Goal: Information Seeking & Learning: Check status

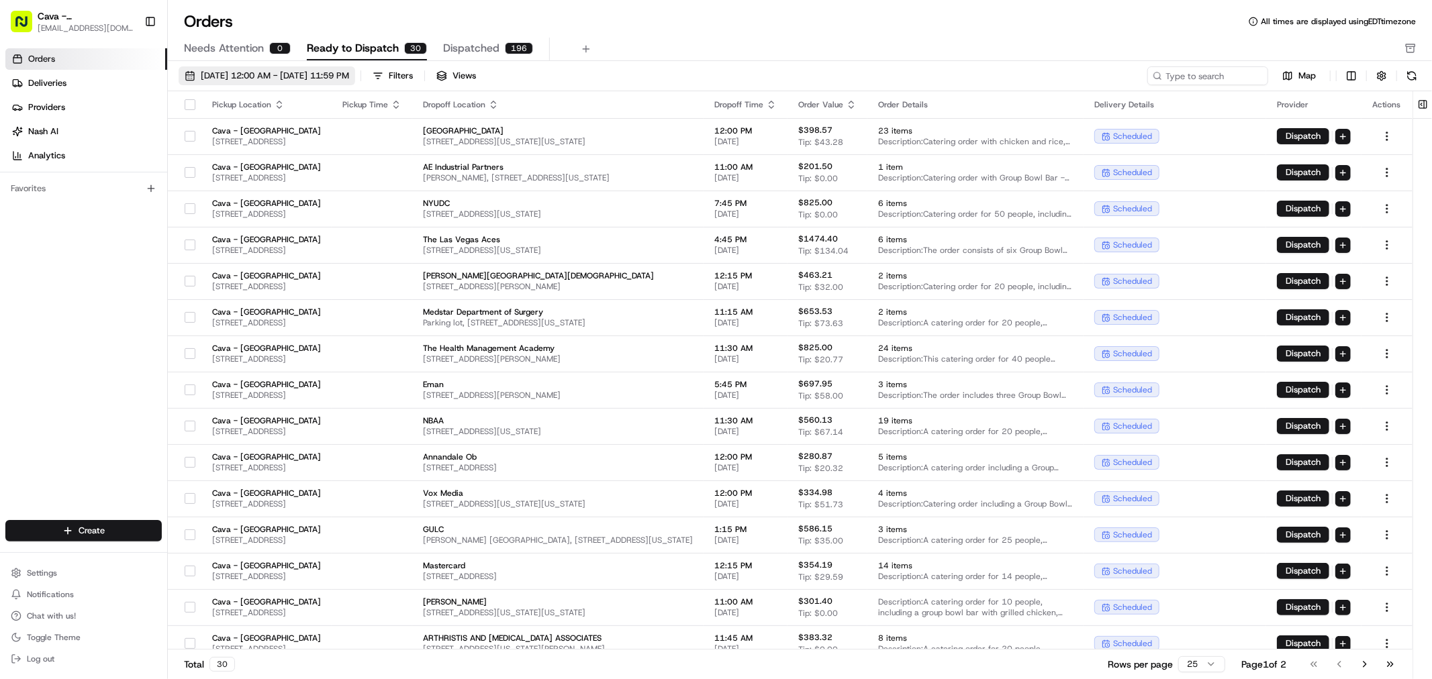
click at [219, 85] on button "[DATE] 12:00 AM - [DATE] 11:59 PM" at bounding box center [267, 75] width 177 height 19
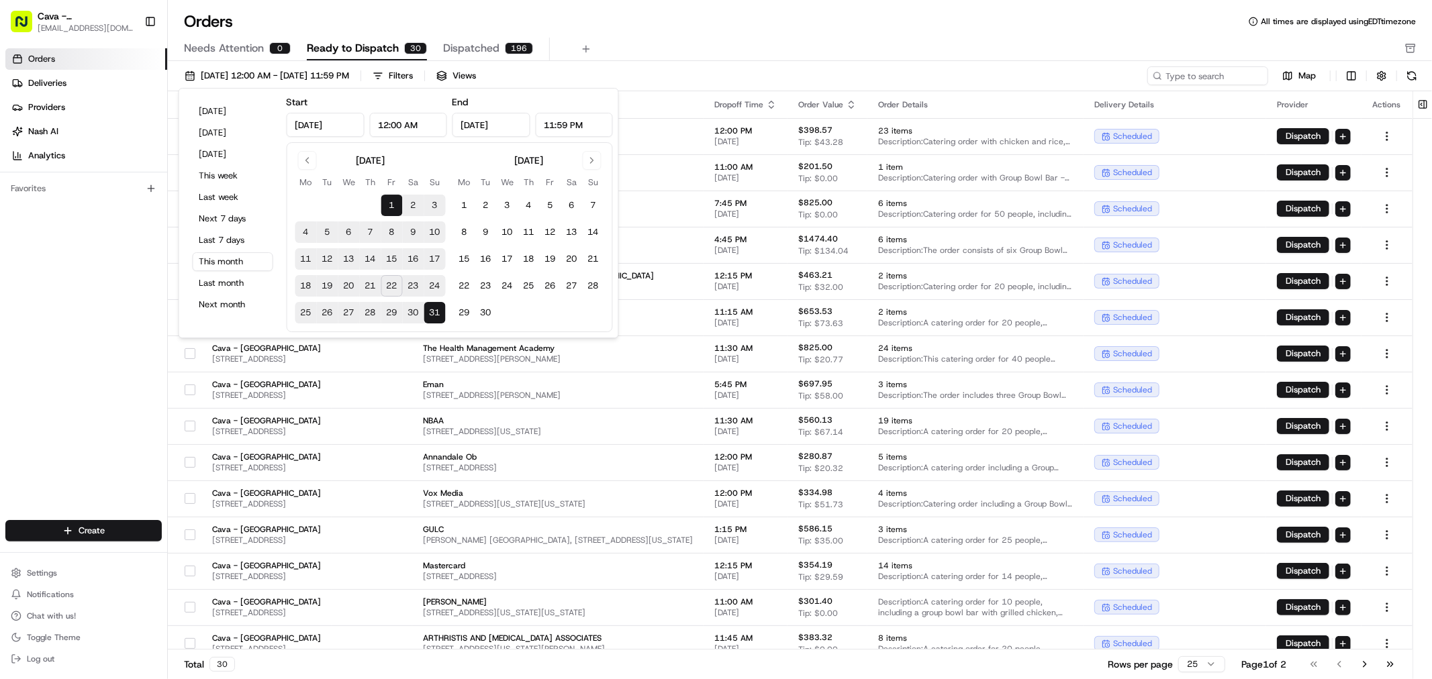
click at [388, 287] on button "22" at bounding box center [391, 285] width 21 height 21
type input "[DATE]"
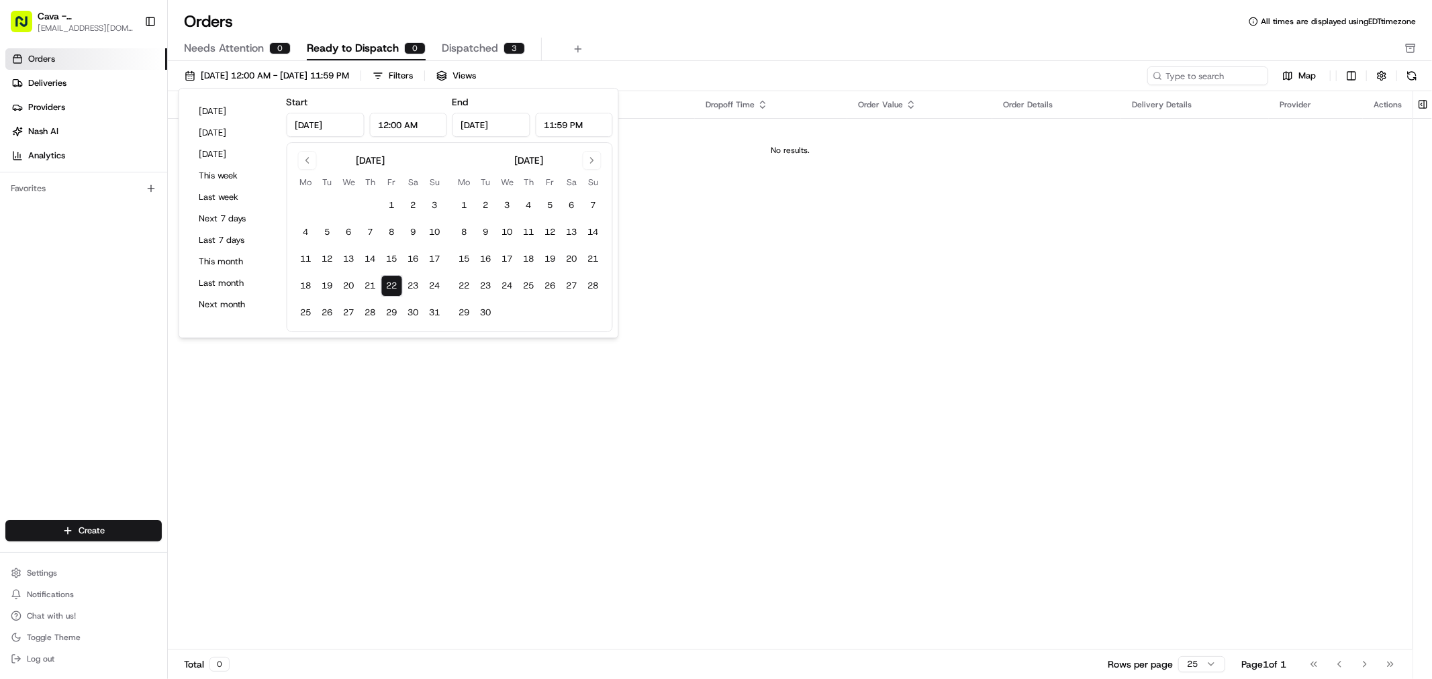
click at [680, 28] on div "Orders All times are displayed using EDT timezone" at bounding box center [800, 21] width 1264 height 21
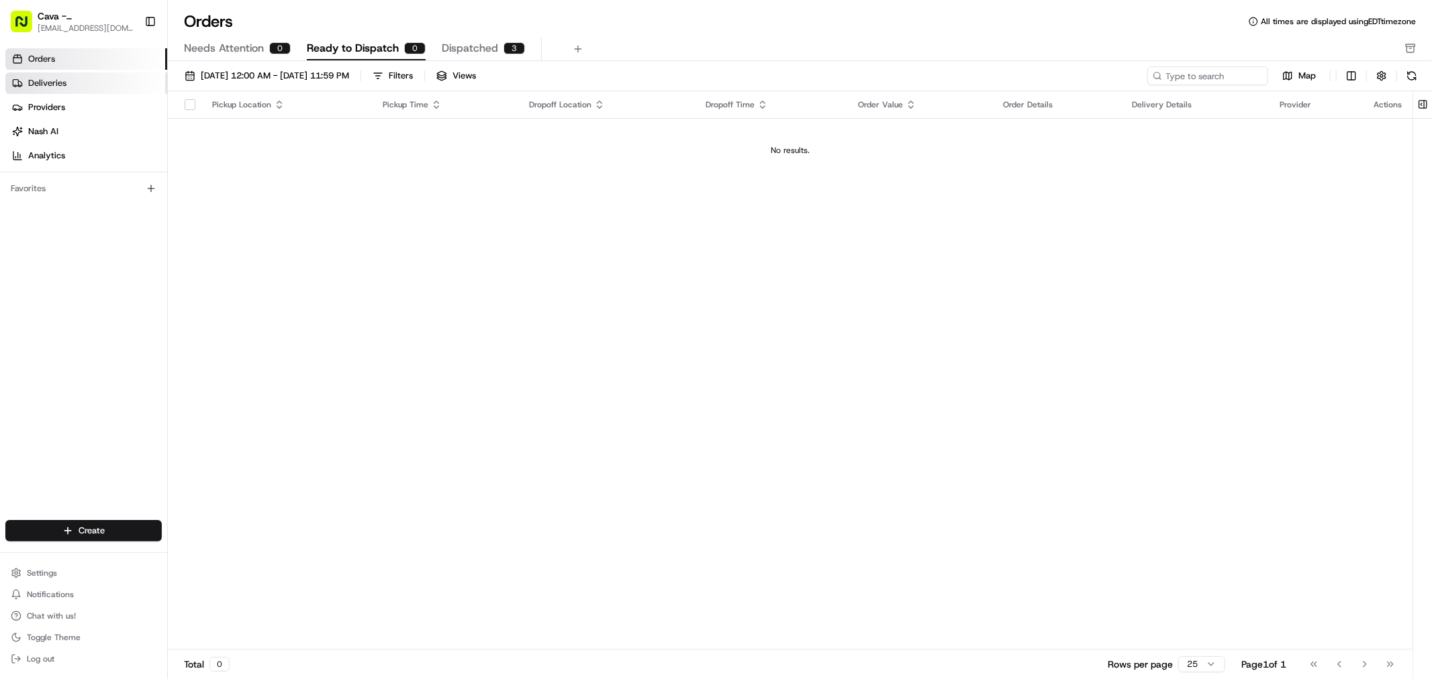
click at [54, 93] on link "Deliveries" at bounding box center [86, 82] width 162 height 21
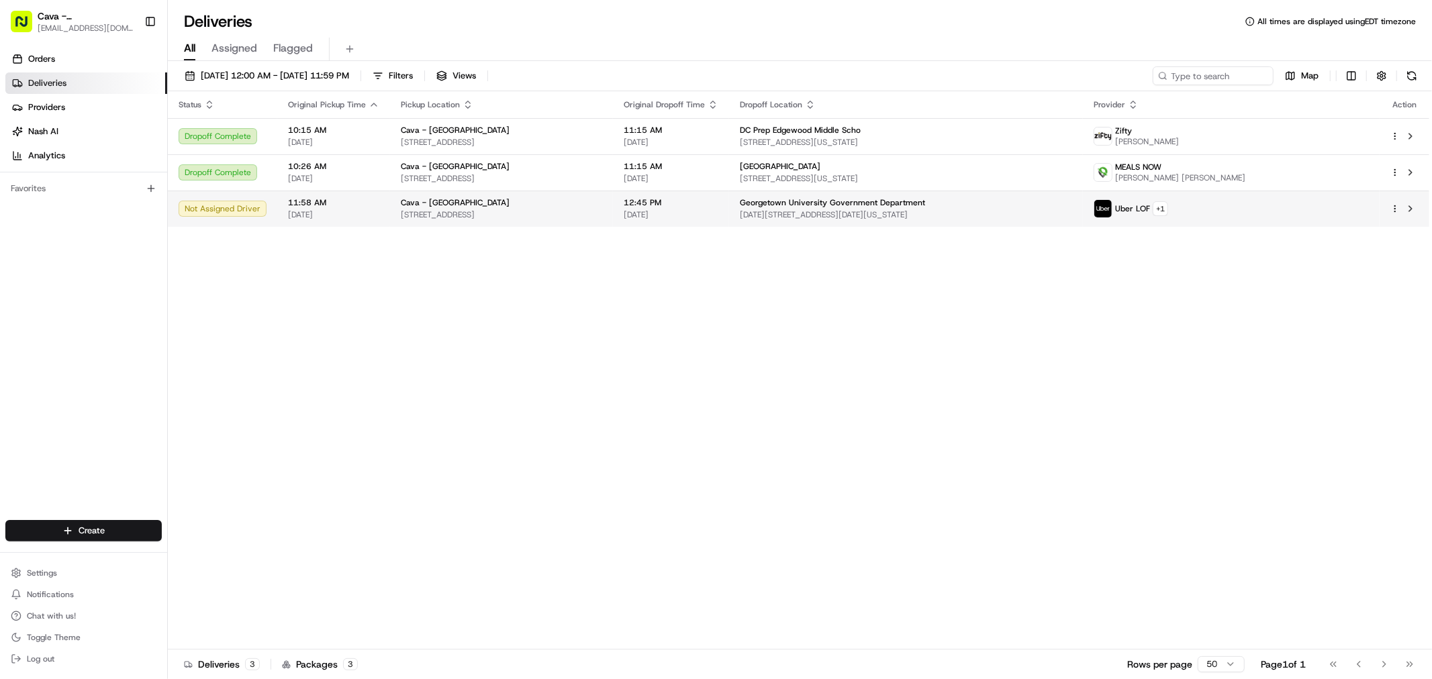
click at [602, 217] on span "[STREET_ADDRESS]" at bounding box center [501, 214] width 201 height 11
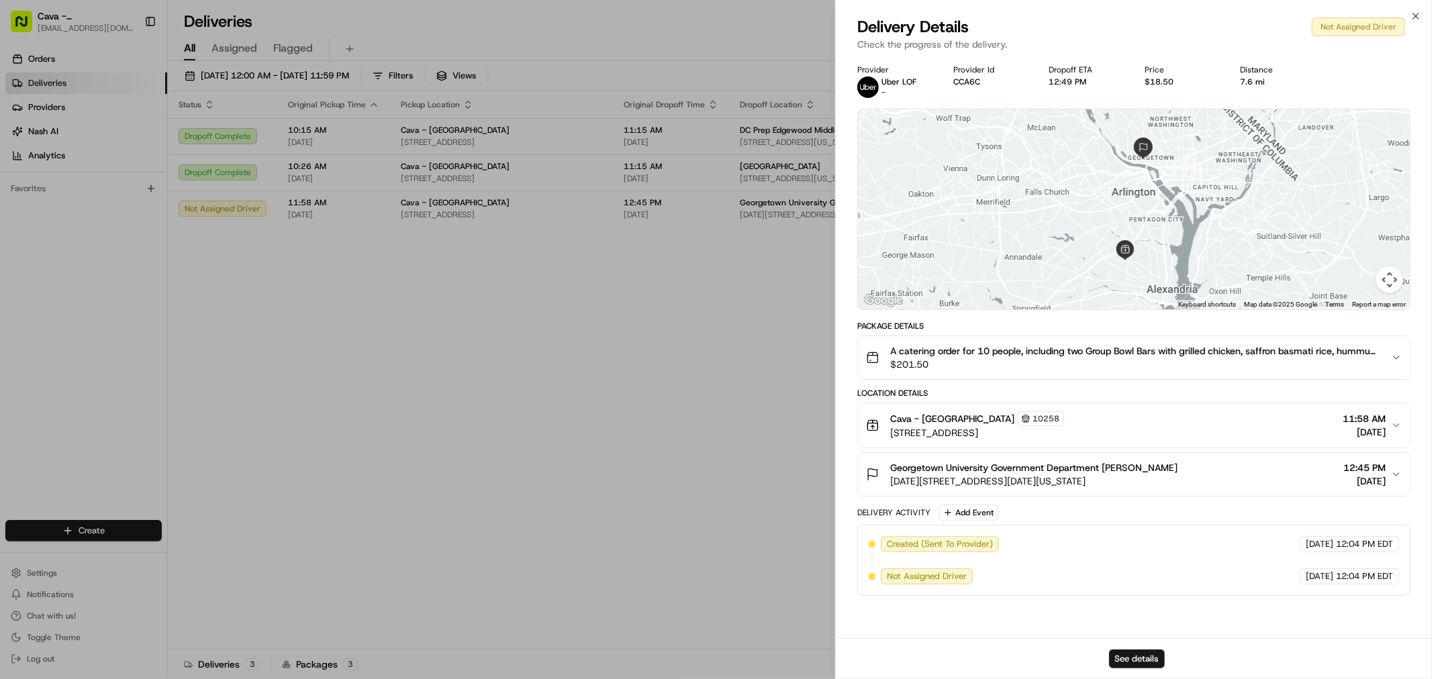
click at [888, 85] on span "Uber LOF" at bounding box center [898, 82] width 35 height 11
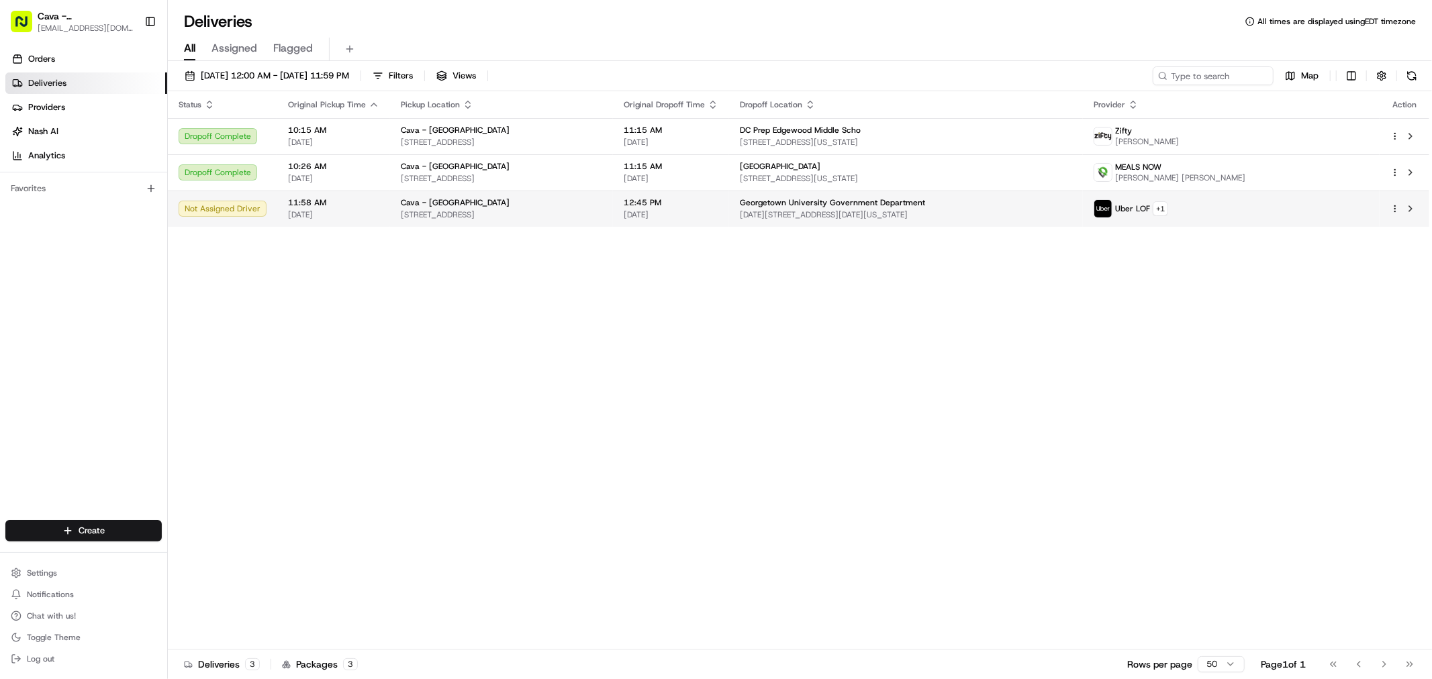
click at [1304, 217] on div "Uber LOF + 1" at bounding box center [1230, 208] width 275 height 19
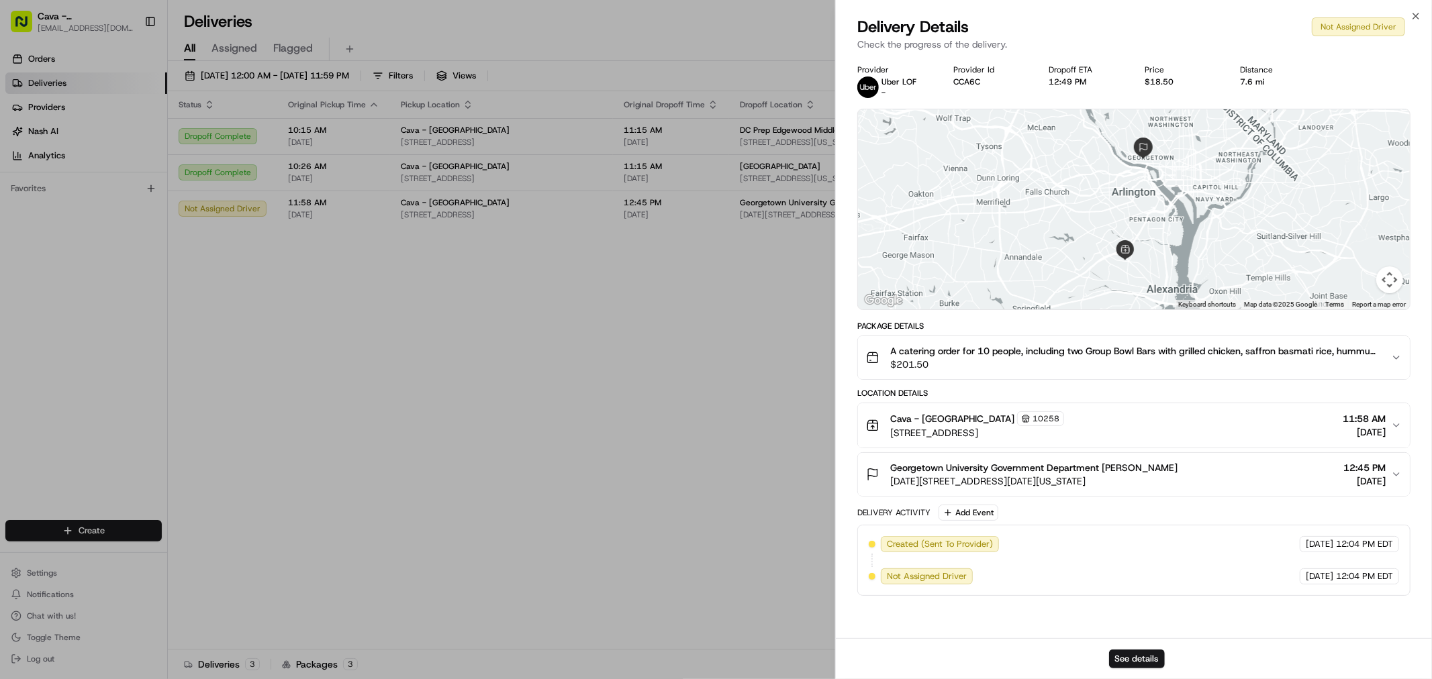
click at [1327, 32] on div "Not Assigned Driver" at bounding box center [1358, 26] width 93 height 19
click at [1328, 34] on div "Not Assigned Driver" at bounding box center [1358, 26] width 93 height 19
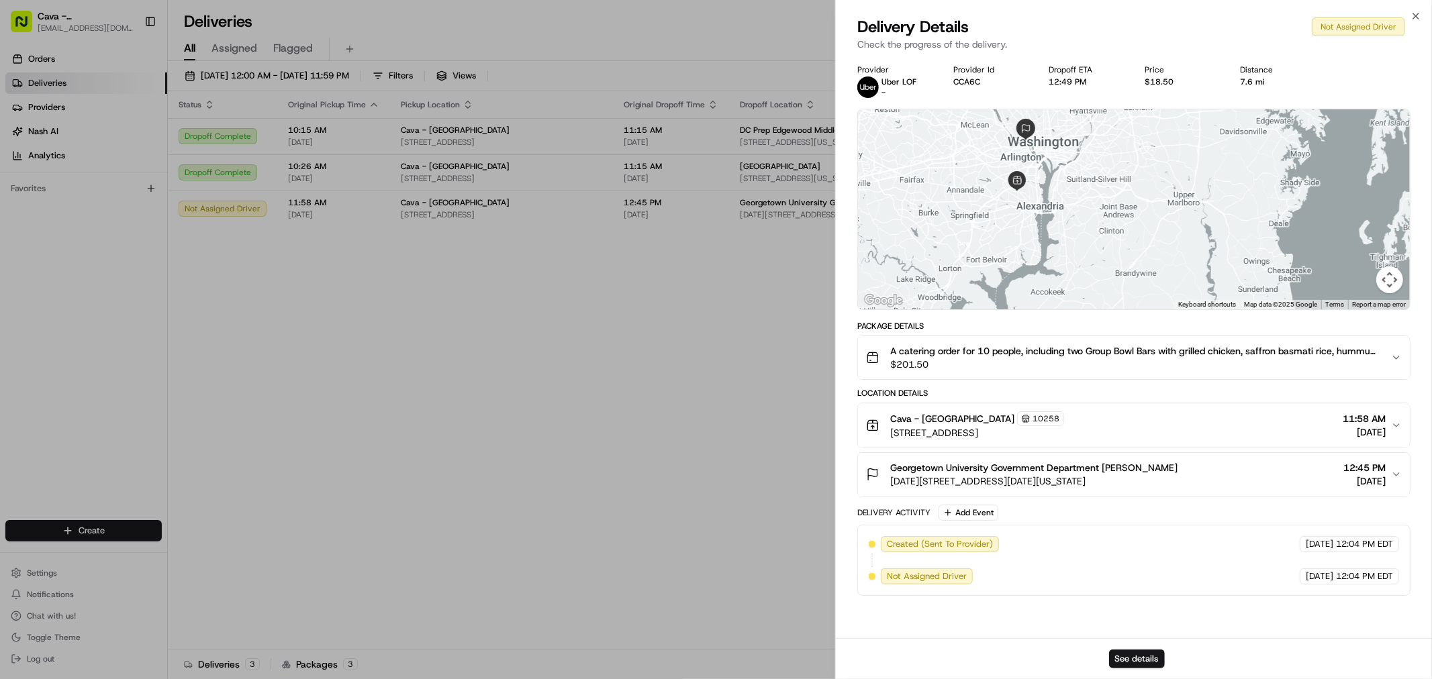
drag, startPoint x: 1022, startPoint y: 184, endPoint x: 1082, endPoint y: 252, distance: 90.9
click at [1082, 252] on div at bounding box center [1134, 209] width 552 height 200
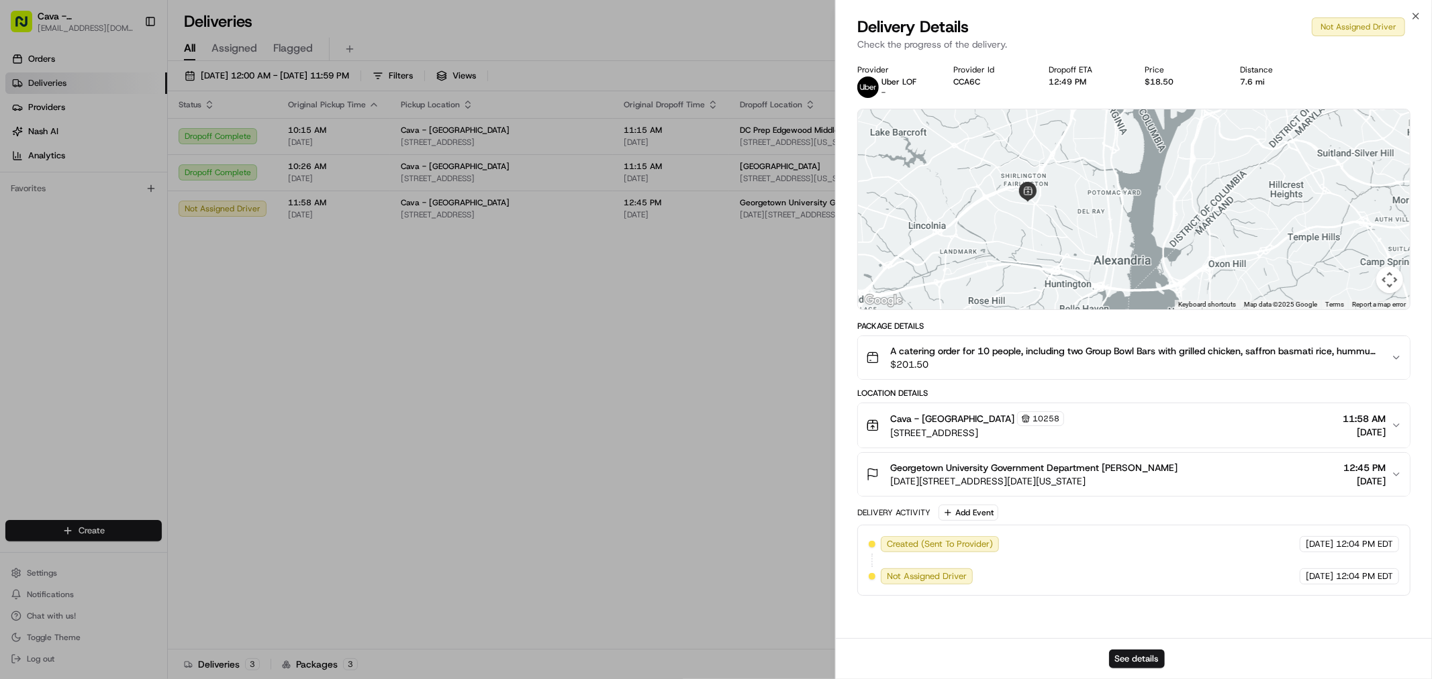
click at [941, 569] on div "Not Assigned Driver" at bounding box center [927, 577] width 92 height 16
click at [907, 579] on span "Not Assigned Driver" at bounding box center [927, 577] width 80 height 12
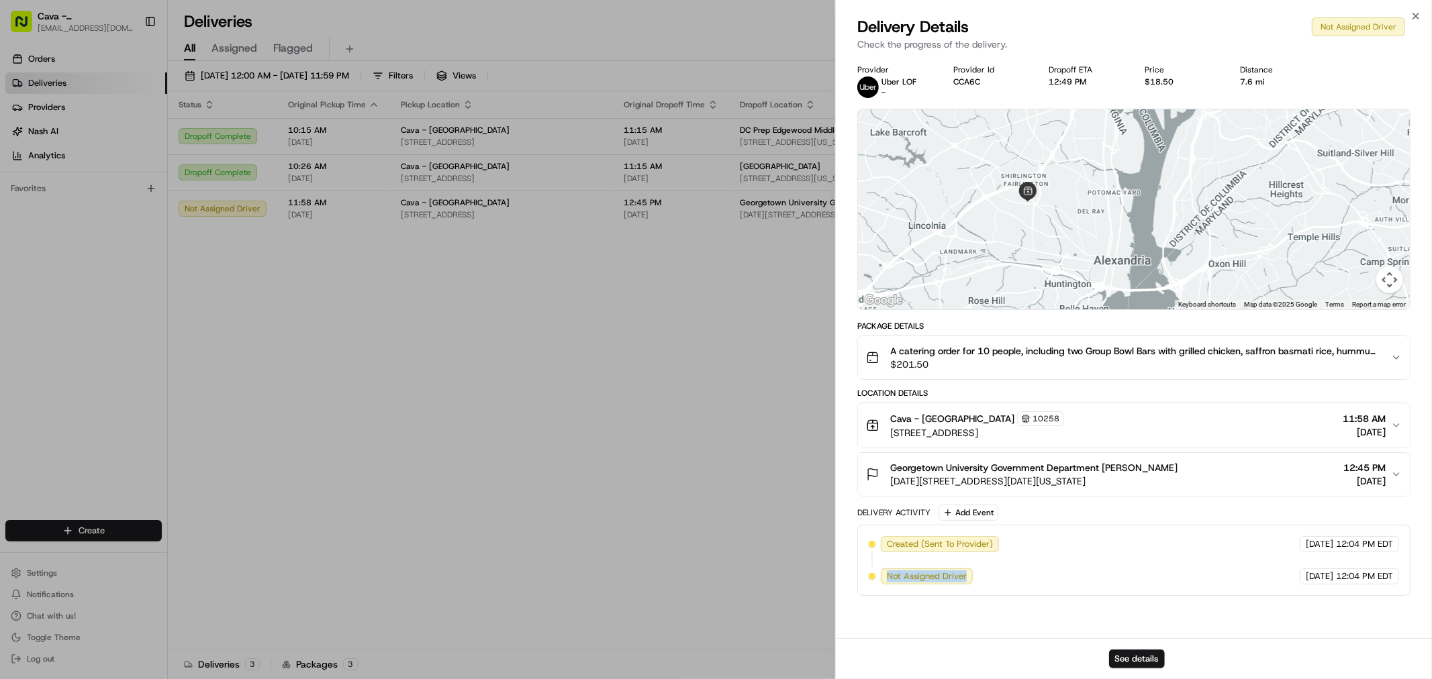
click at [907, 579] on span "Not Assigned Driver" at bounding box center [927, 577] width 80 height 12
click at [881, 56] on div "Provider Uber LOF - Provider Id CCA6C Dropoff ETA 12:49 PM Price $18.50 Distanc…" at bounding box center [1134, 347] width 596 height 582
click at [865, 23] on span "Delivery Details" at bounding box center [912, 26] width 111 height 21
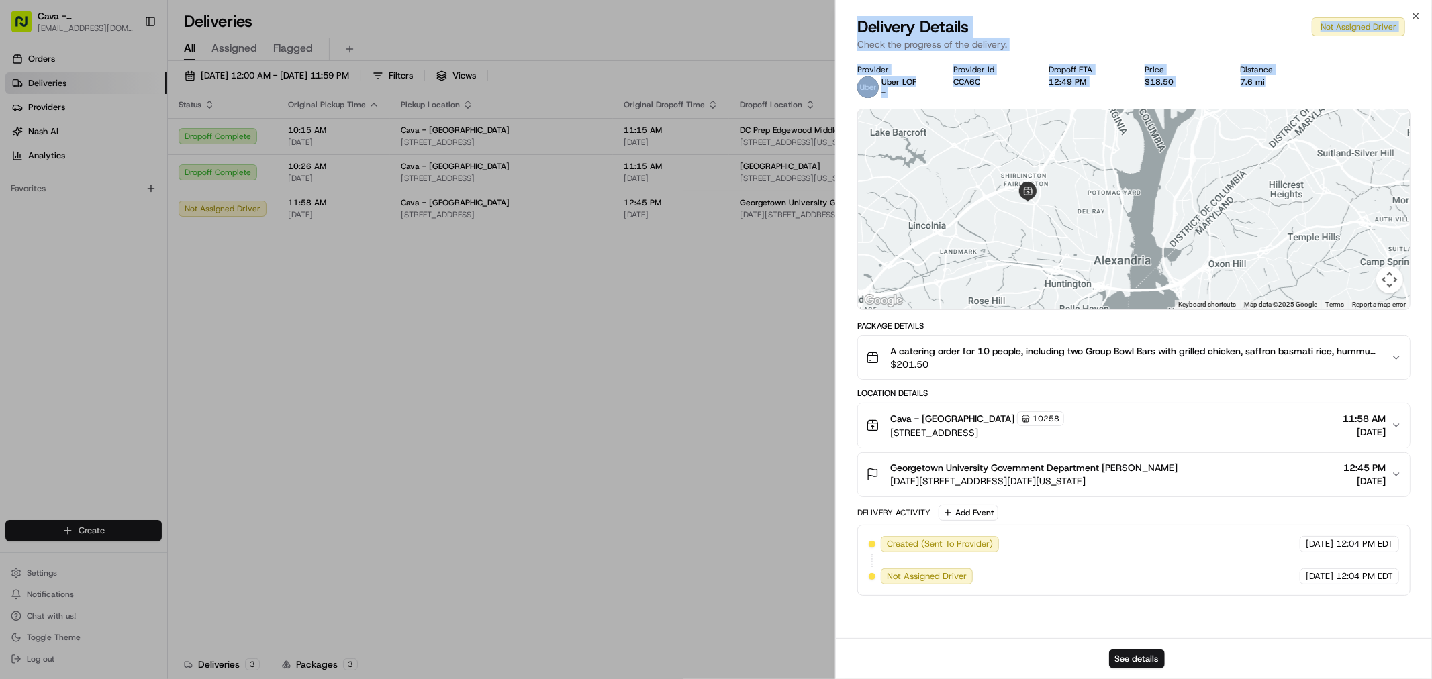
drag, startPoint x: 850, startPoint y: 17, endPoint x: 1344, endPoint y: 90, distance: 499.4
click at [1344, 90] on div "Delivery Details Not Assigned Driver Check the progress of the delivery. Provid…" at bounding box center [1134, 347] width 596 height 663
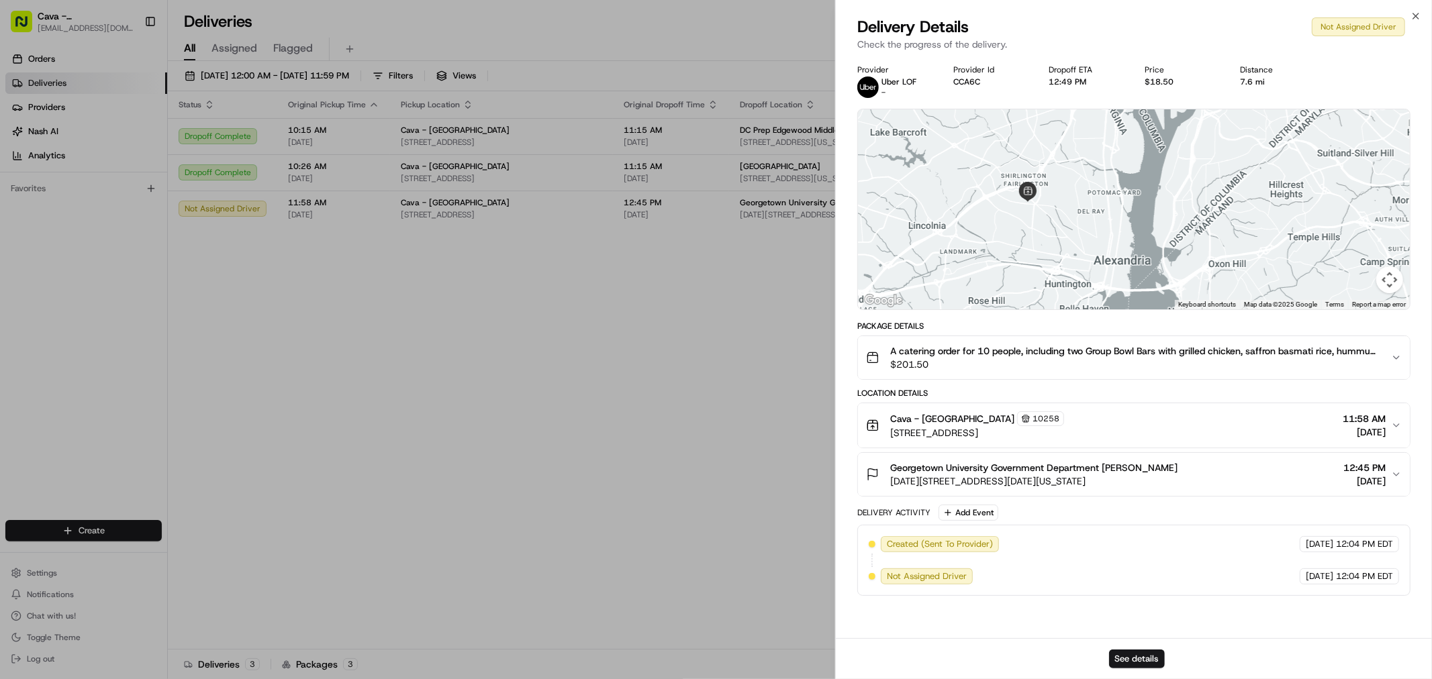
click at [1079, 467] on span "Georgetown University Government Department [PERSON_NAME]" at bounding box center [1033, 467] width 287 height 13
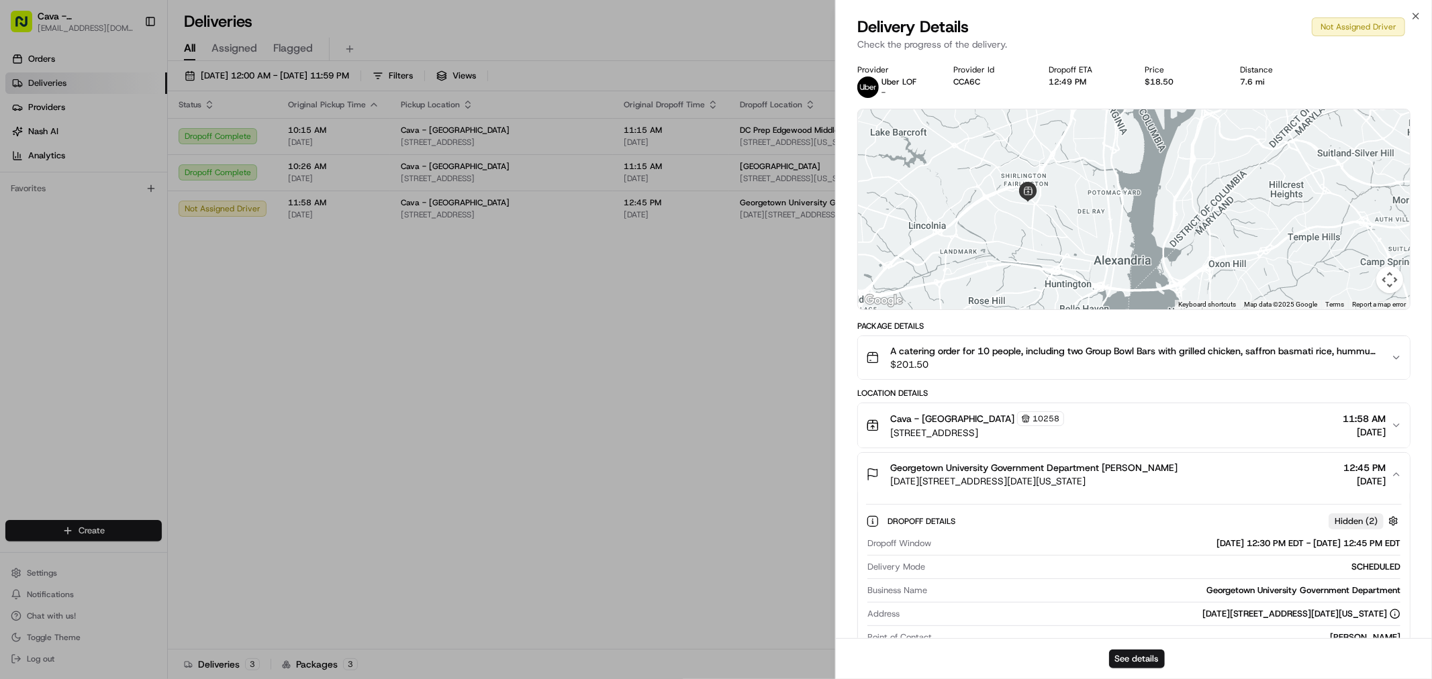
click at [1079, 481] on span "[DATE][STREET_ADDRESS][DATE][US_STATE]" at bounding box center [1033, 481] width 287 height 13
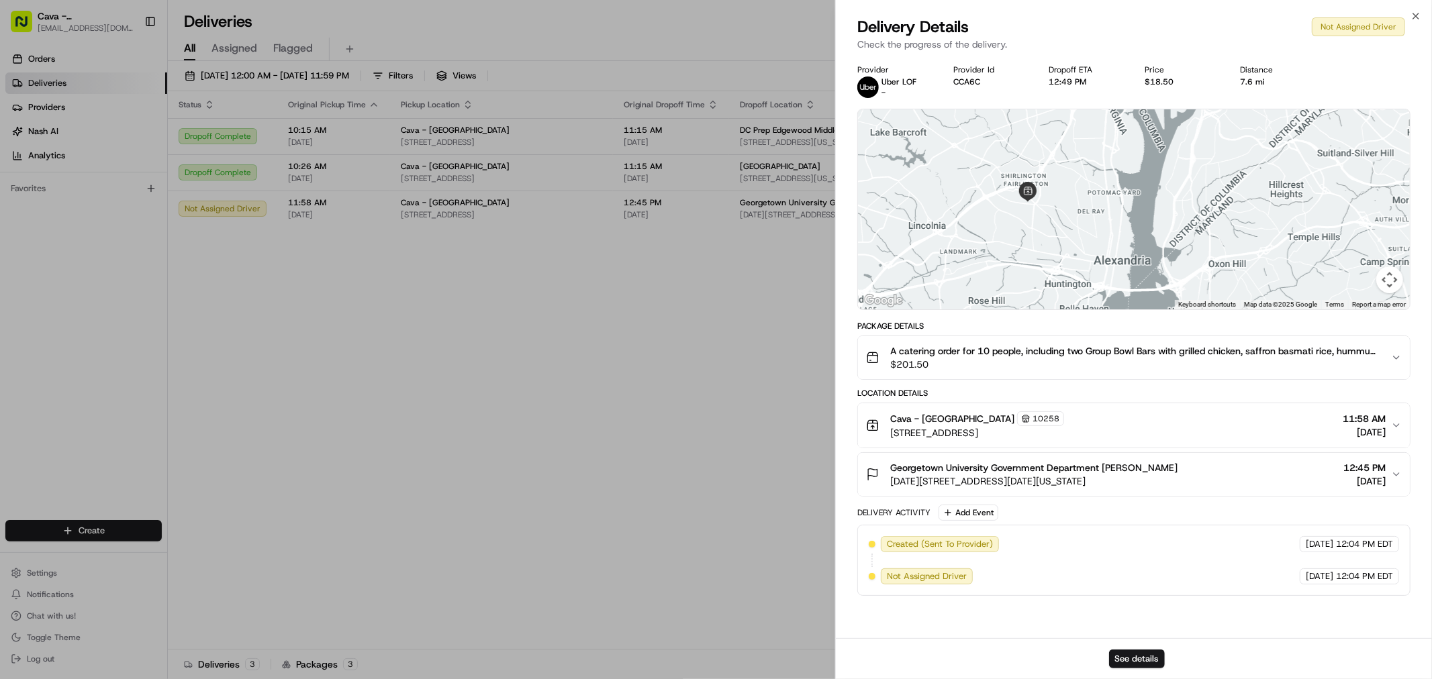
click at [1079, 485] on span "[DATE][STREET_ADDRESS][DATE][US_STATE]" at bounding box center [1033, 481] width 287 height 13
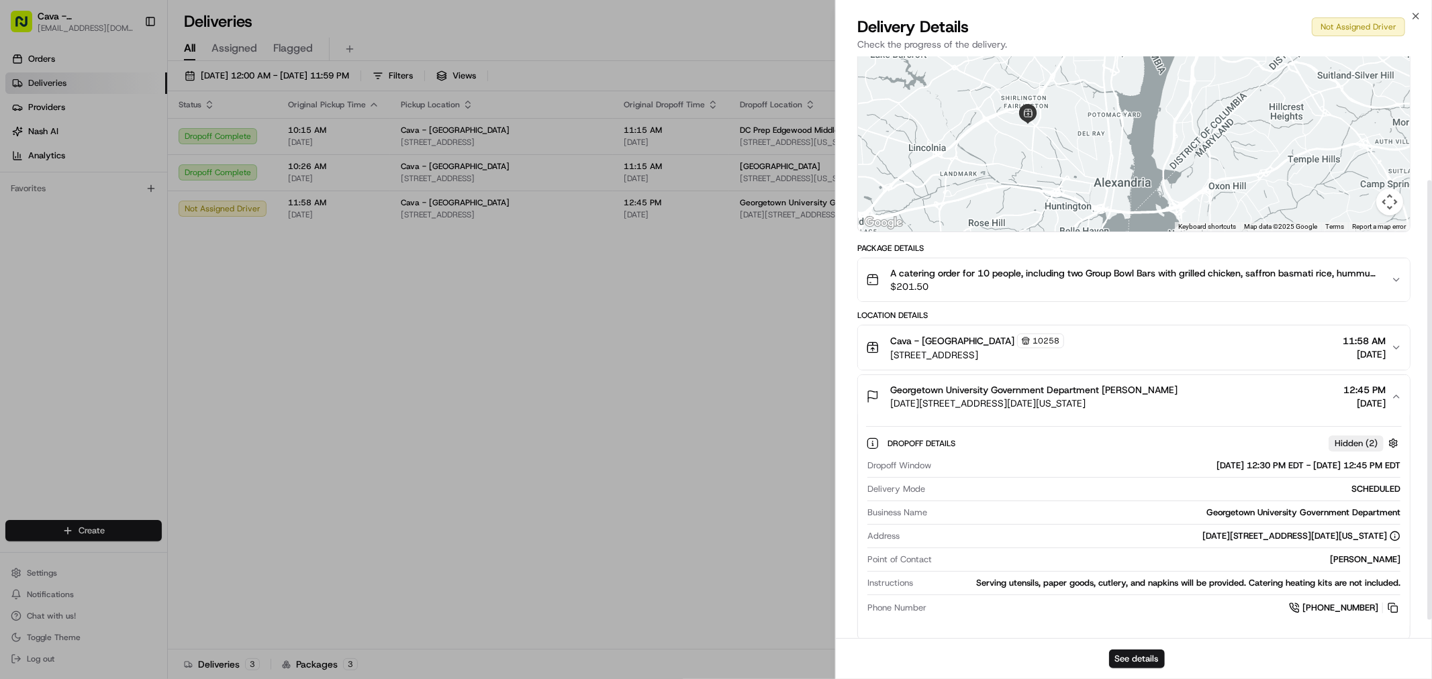
scroll to position [188, 0]
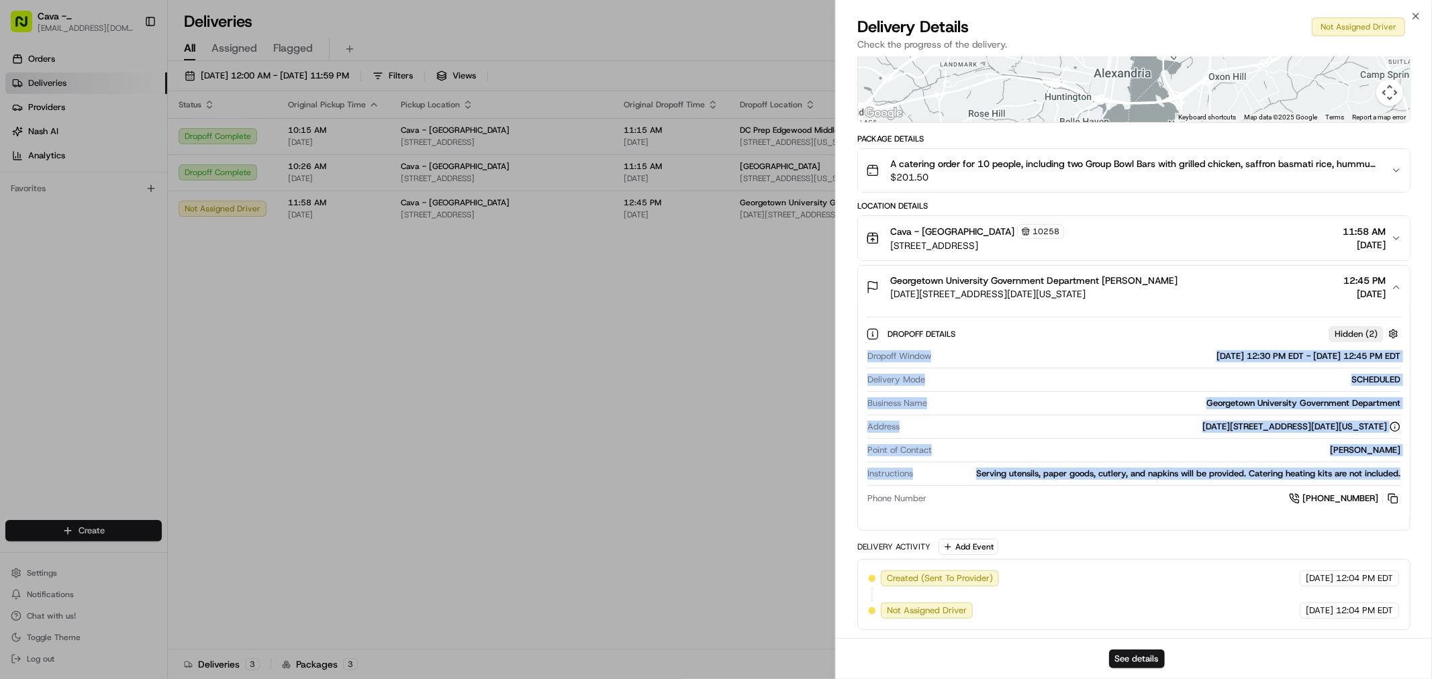
drag, startPoint x: 865, startPoint y: 351, endPoint x: 1420, endPoint y: 481, distance: 570.0
click at [1420, 481] on div "Provider Uber LOF - Provider Id CCA6C Dropoff ETA 12:49 PM Price $18.50 Distanc…" at bounding box center [1134, 253] width 596 height 769
copy div "Dropoff Window [DATE] 12:30 PM EDT - [DATE] 12:45 PM EDT Delivery Mode SCHEDULE…"
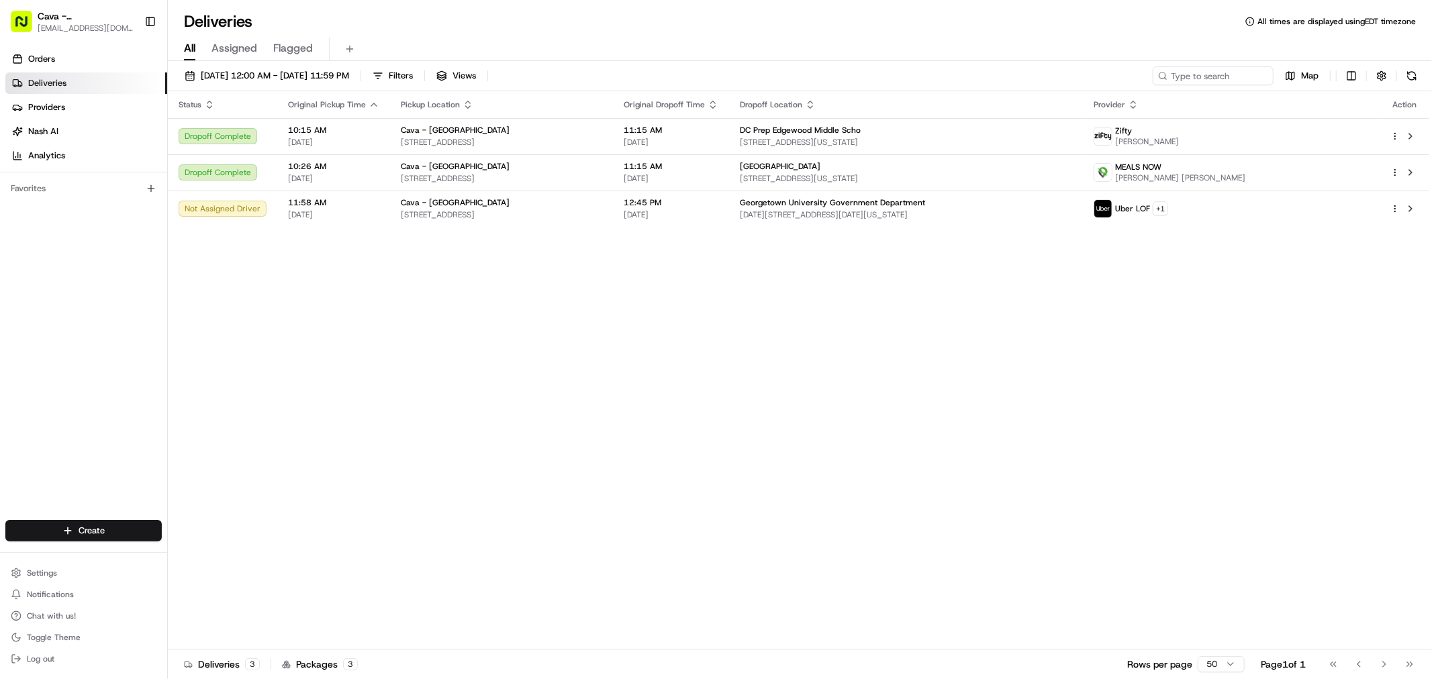
click at [927, 435] on div "Status Original Pickup Time Pickup Location Original Dropoff Time Dropoff Locat…" at bounding box center [798, 370] width 1261 height 558
click at [43, 618] on span "Chat with us!" at bounding box center [51, 616] width 49 height 11
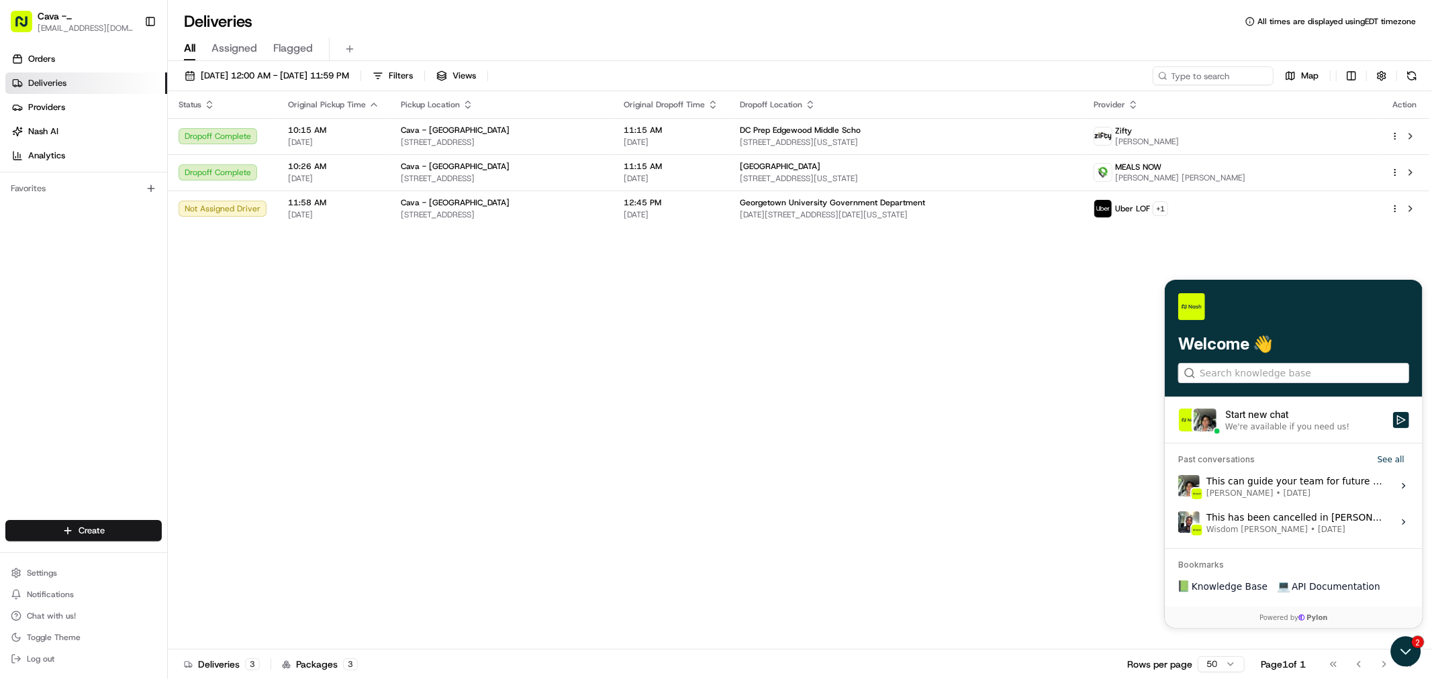
click at [1333, 415] on div "Start new chat" at bounding box center [1304, 413] width 160 height 13
click at [1392, 415] on button "Start new chat We're available if you need us!" at bounding box center [1400, 419] width 16 height 16
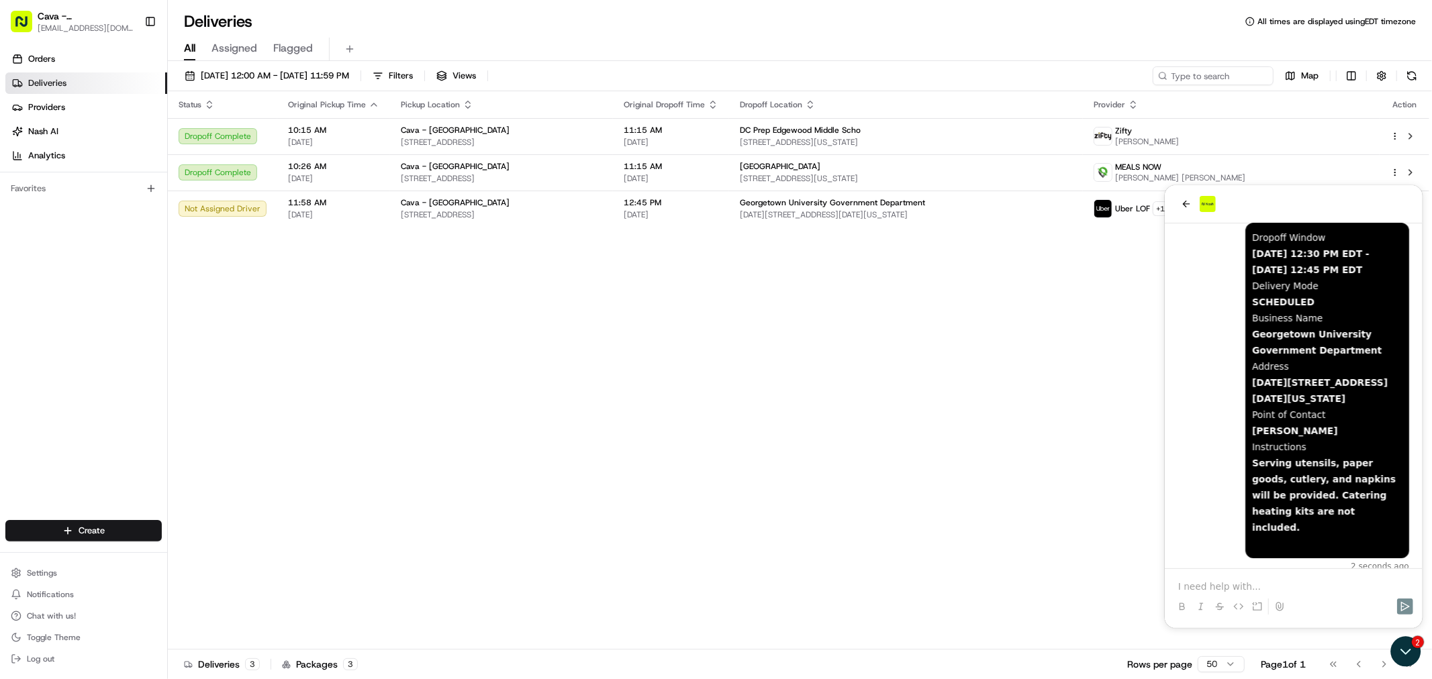
scroll to position [0, 0]
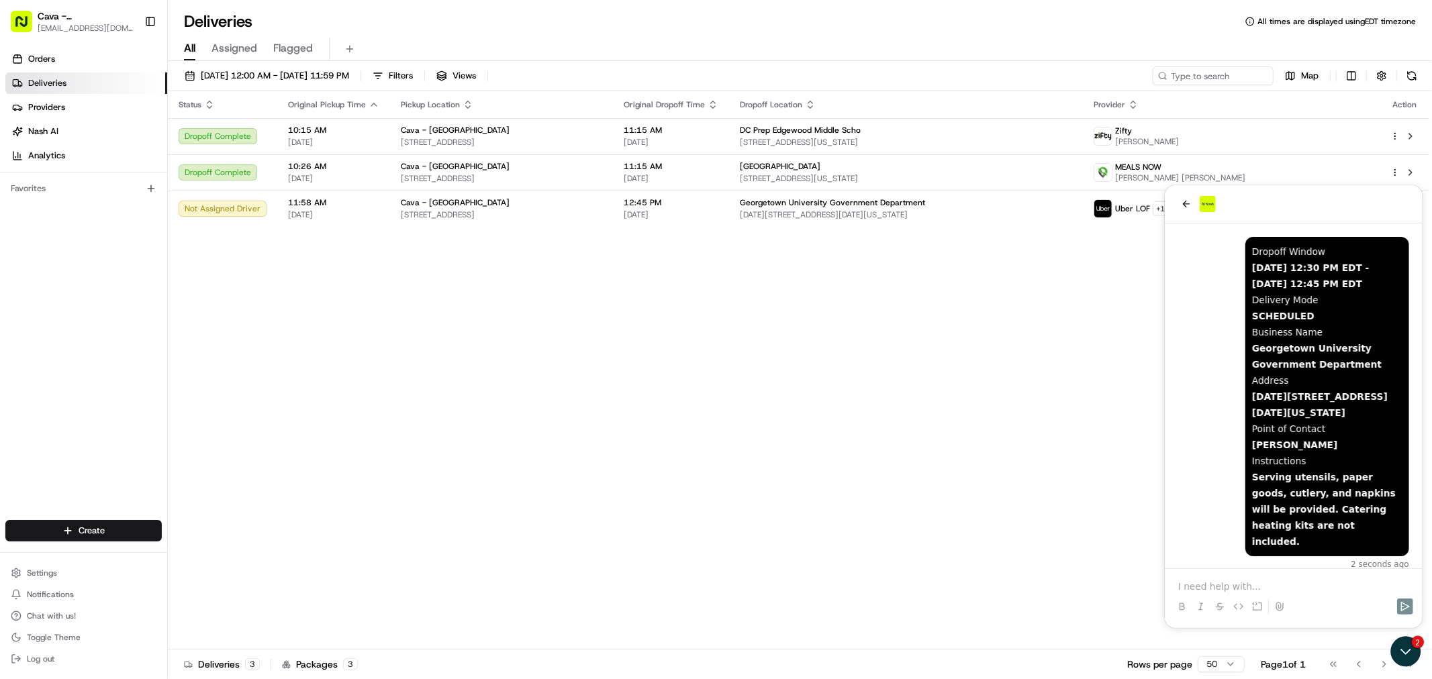
click at [1266, 587] on p at bounding box center [1292, 585] width 231 height 13
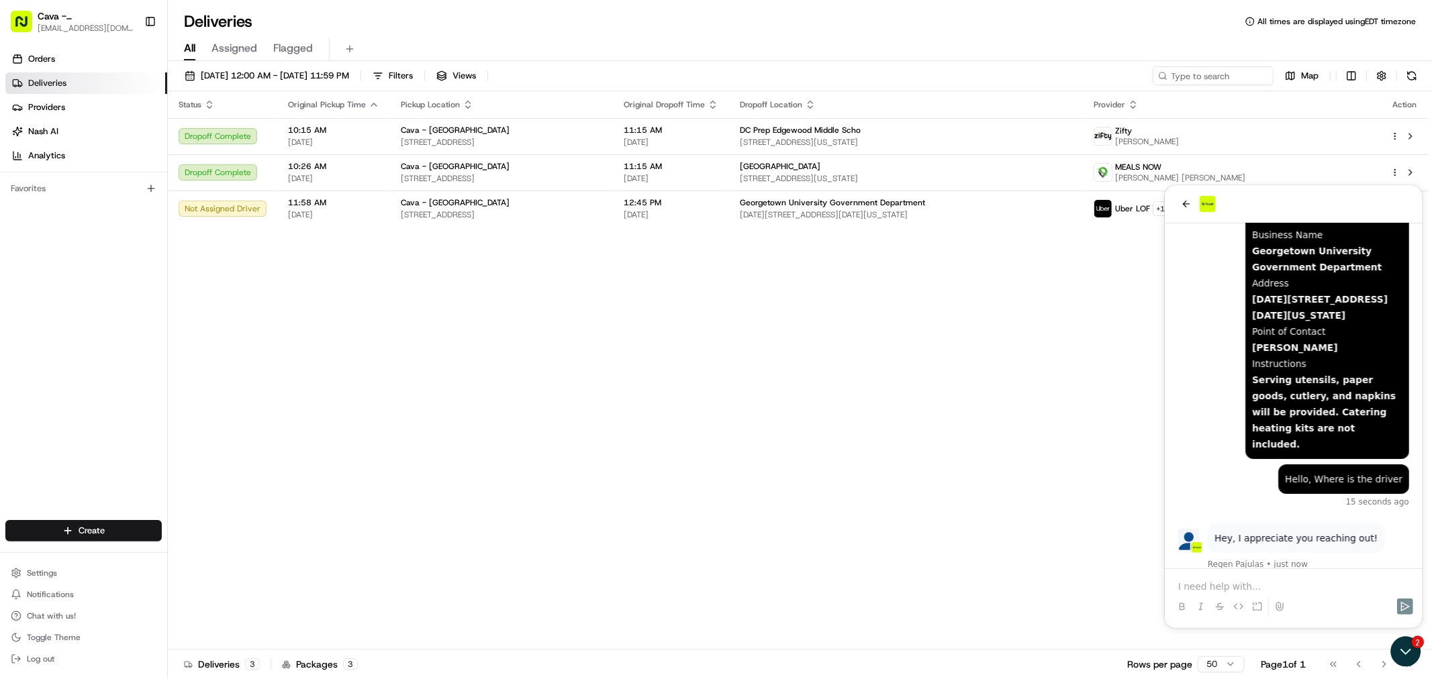
scroll to position [149, 0]
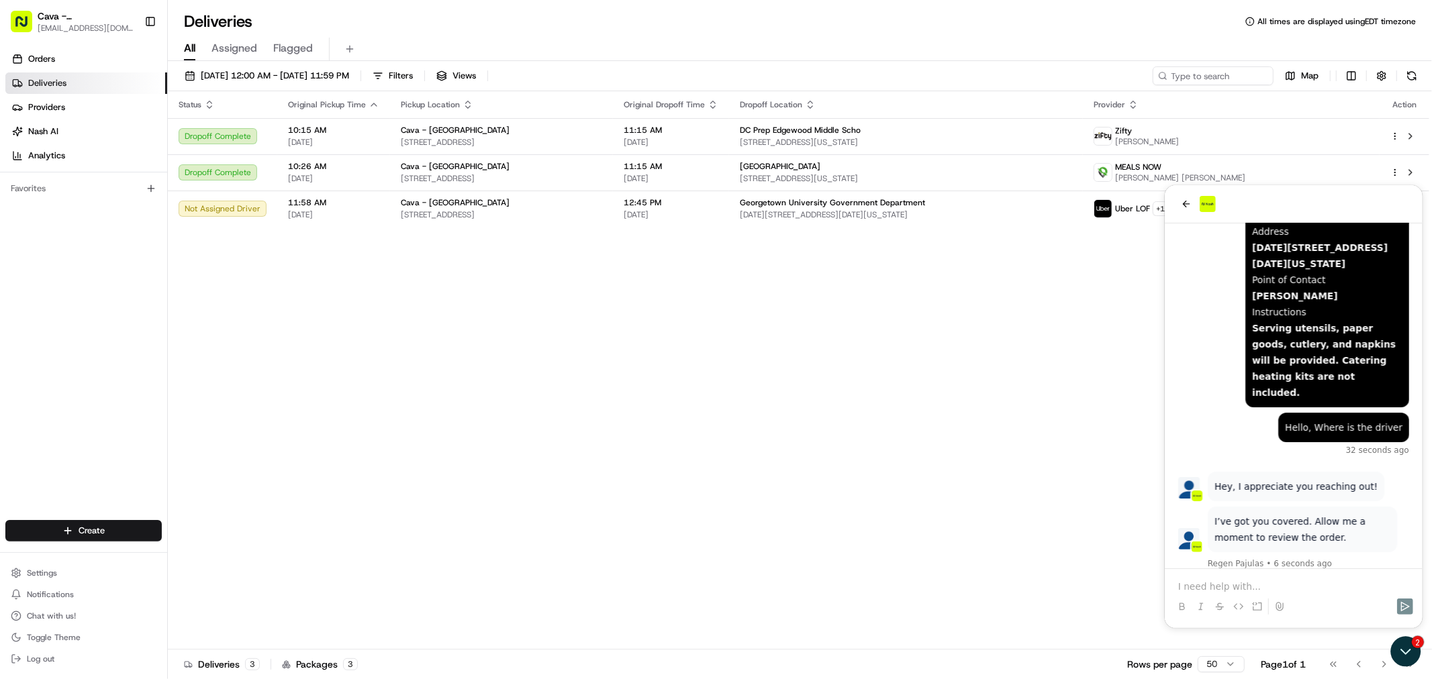
click at [1264, 583] on p at bounding box center [1292, 585] width 231 height 13
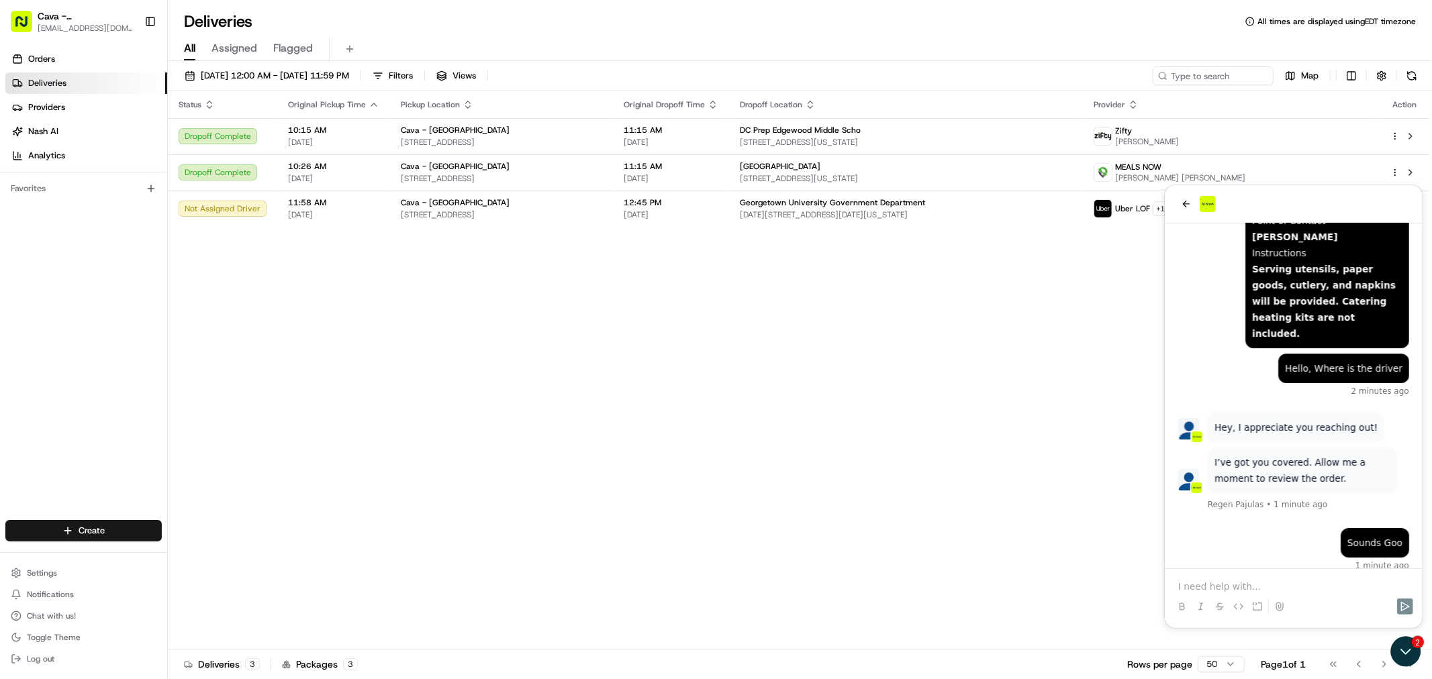
click at [1211, 583] on p at bounding box center [1292, 585] width 231 height 13
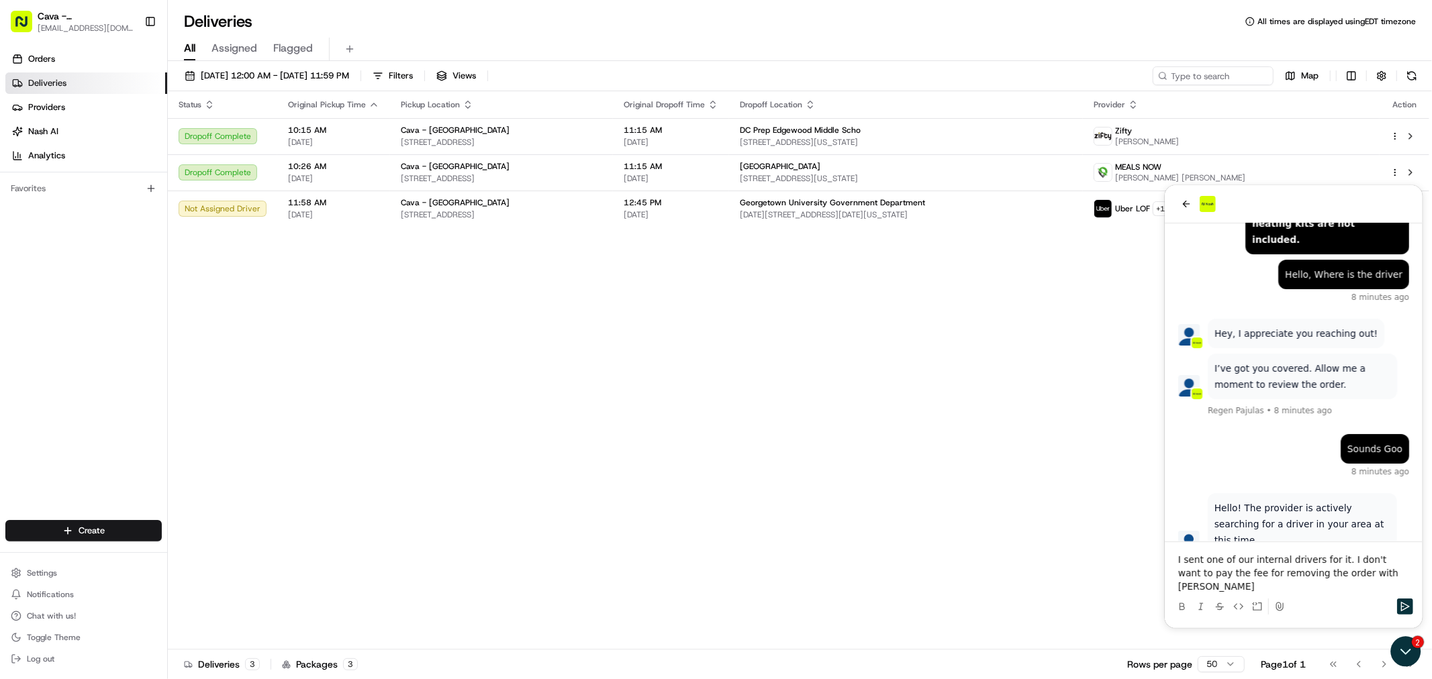
scroll to position [379, 0]
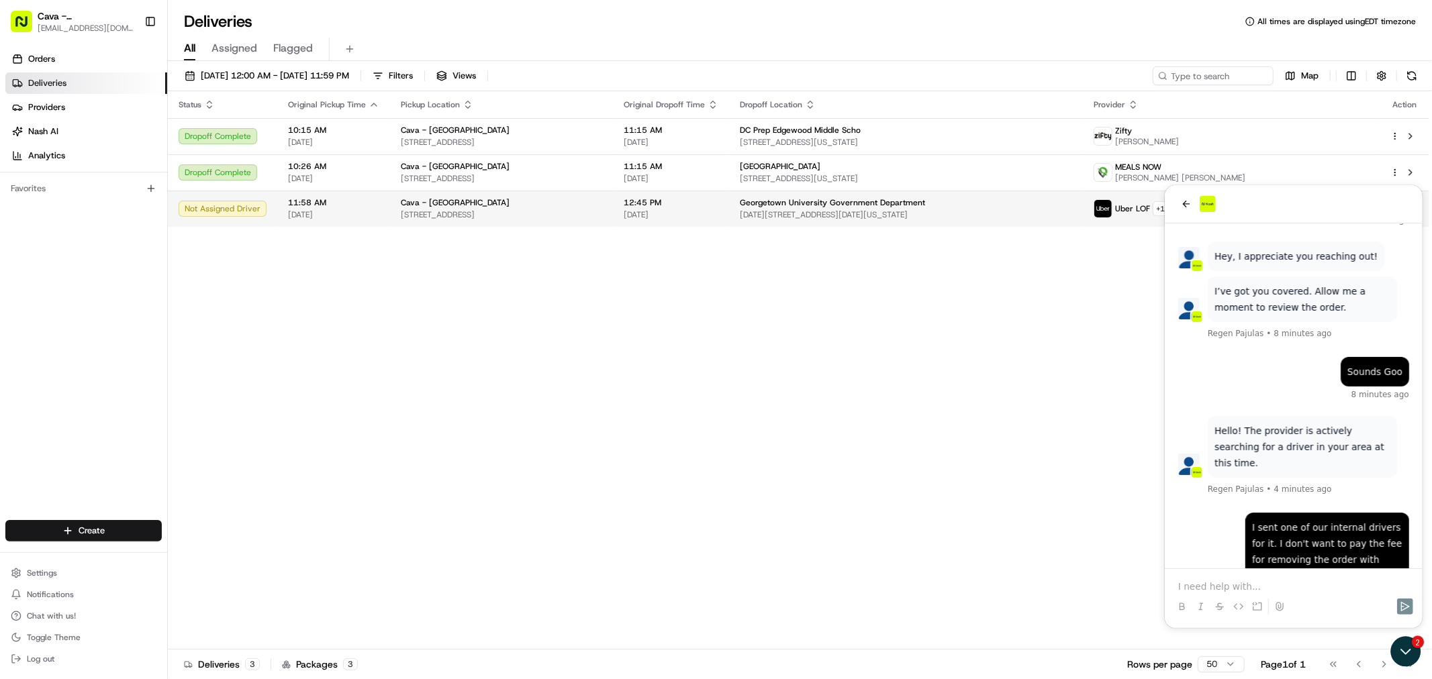
click at [858, 191] on td "Georgetown University Government Department [DATE][STREET_ADDRESS][DATE][US_STA…" at bounding box center [906, 209] width 354 height 36
click at [1187, 203] on icon "back" at bounding box center [1185, 203] width 11 height 11
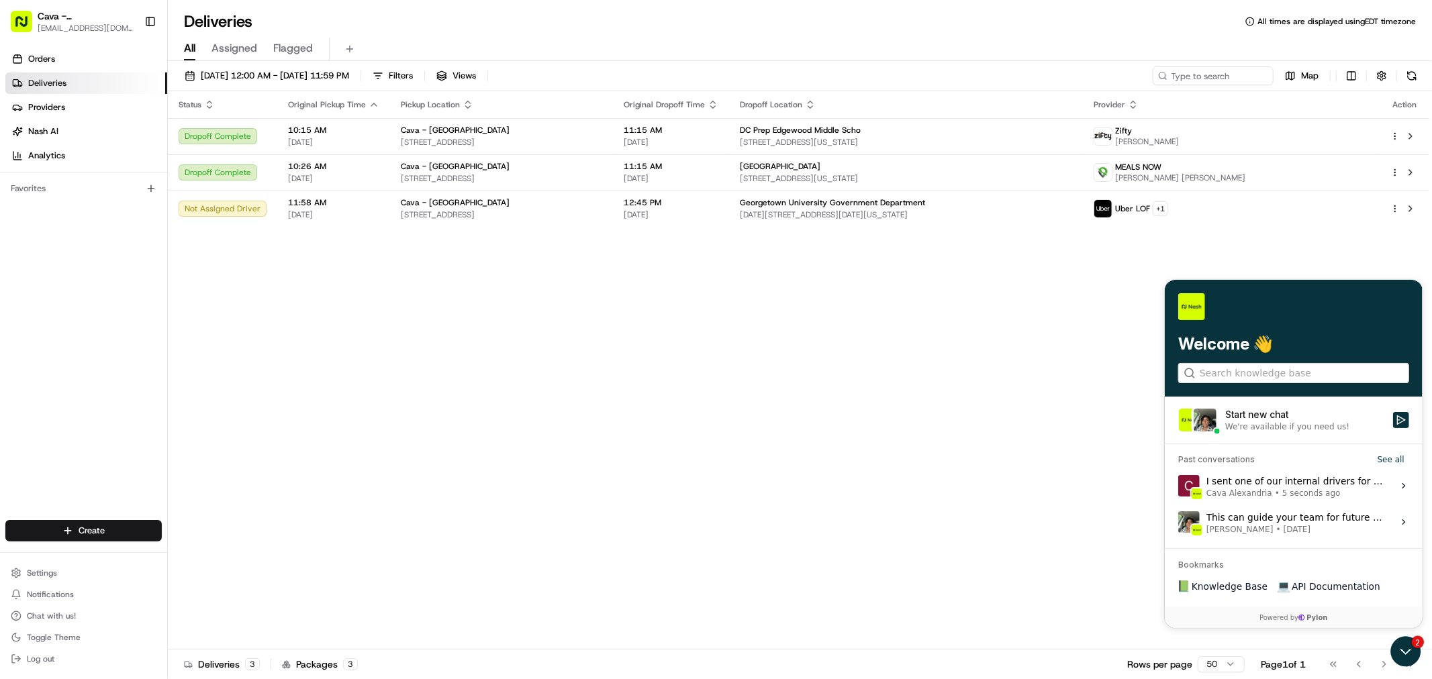
click at [1306, 478] on div "I sent one of our internal drivers for it. I don't want to pay the fee for remo…" at bounding box center [1295, 486] width 179 height 26
click at [1177, 485] on button "View issue" at bounding box center [1177, 485] width 1 height 1
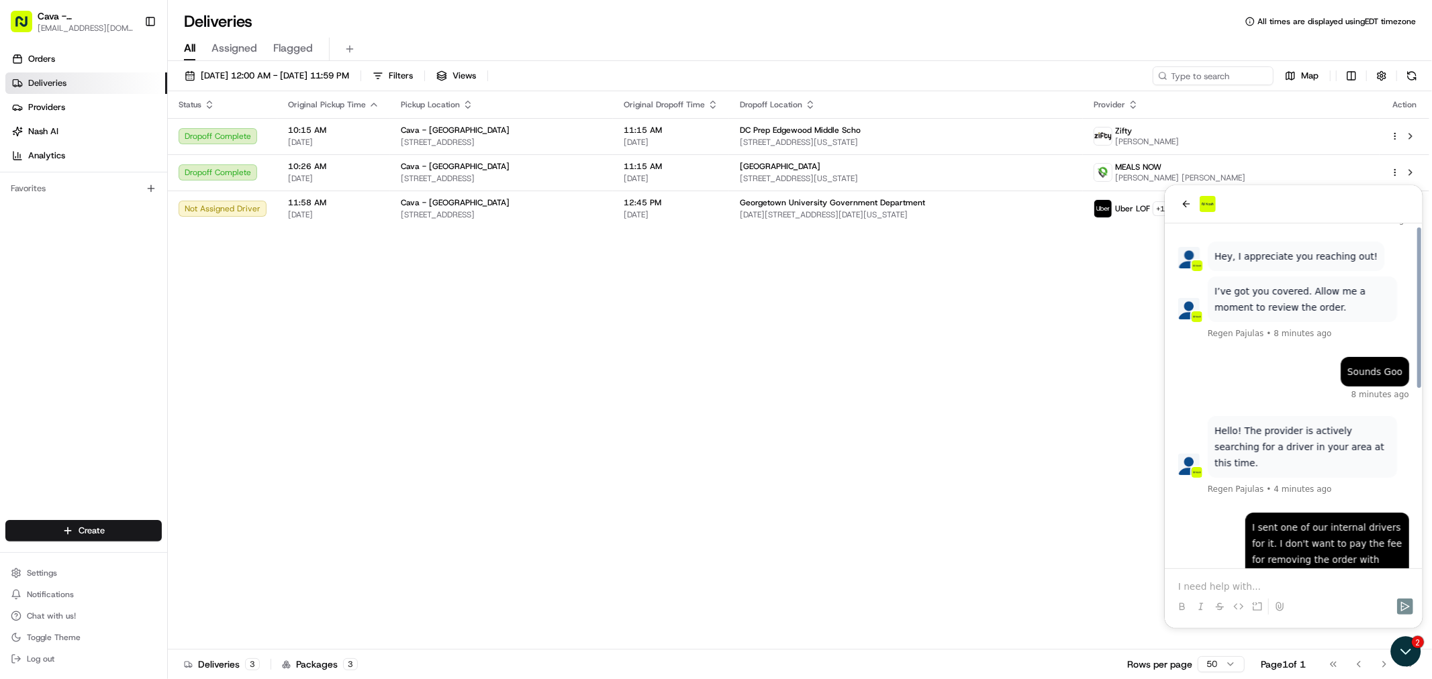
click at [1323, 593] on div at bounding box center [1292, 606] width 247 height 27
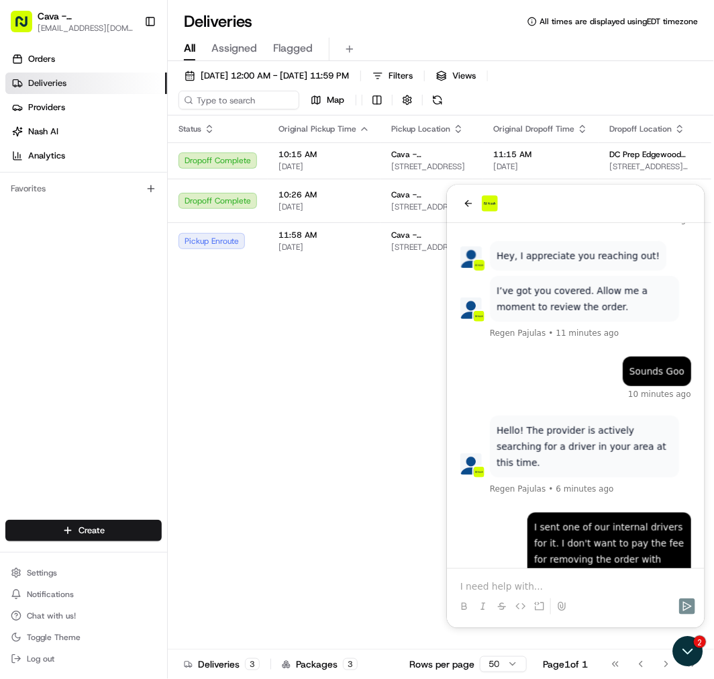
scroll to position [460, 0]
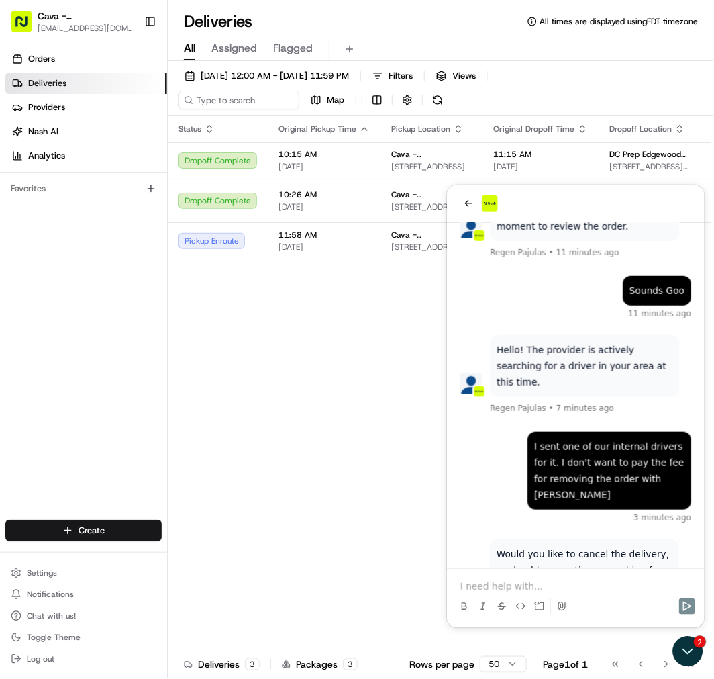
click at [501, 581] on p at bounding box center [575, 585] width 231 height 13
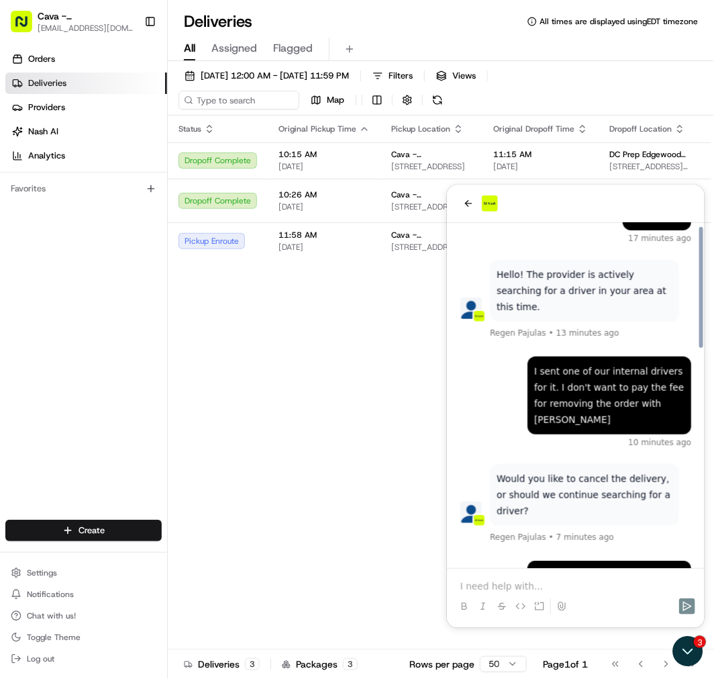
scroll to position [616, 0]
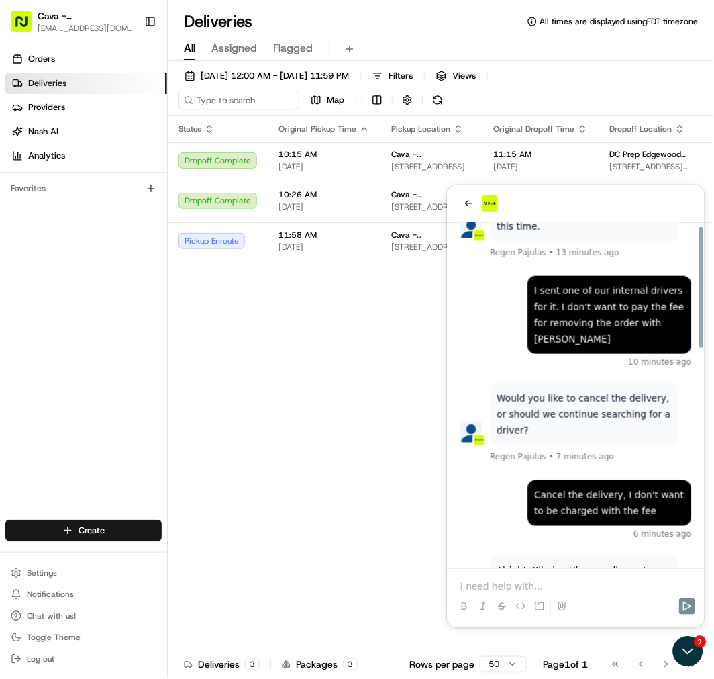
click at [535, 589] on p at bounding box center [575, 585] width 231 height 13
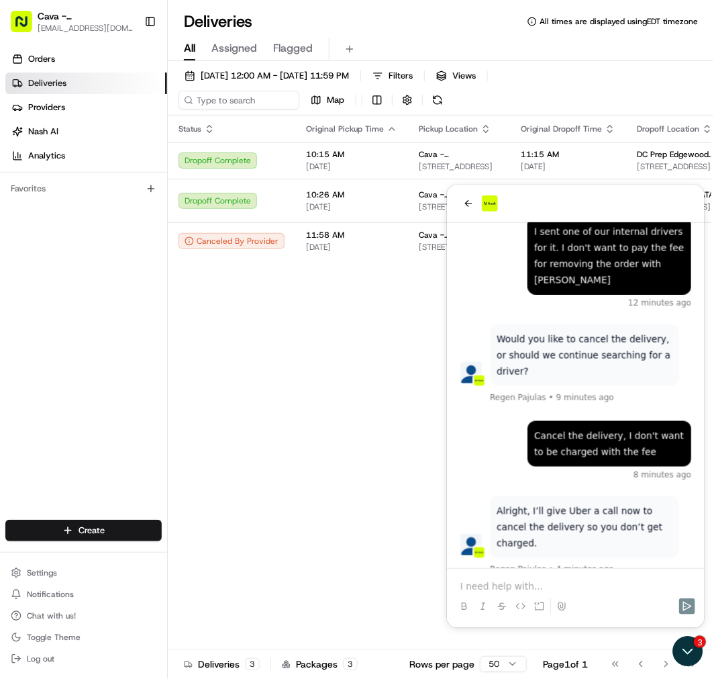
scroll to position [755, 0]
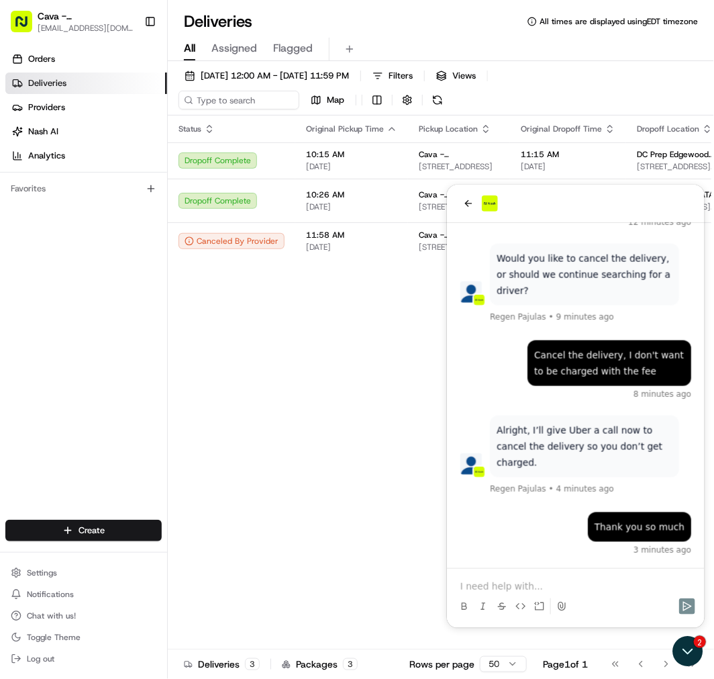
click at [556, 585] on p at bounding box center [575, 585] width 231 height 13
